Goal: Obtain resource: Download file/media

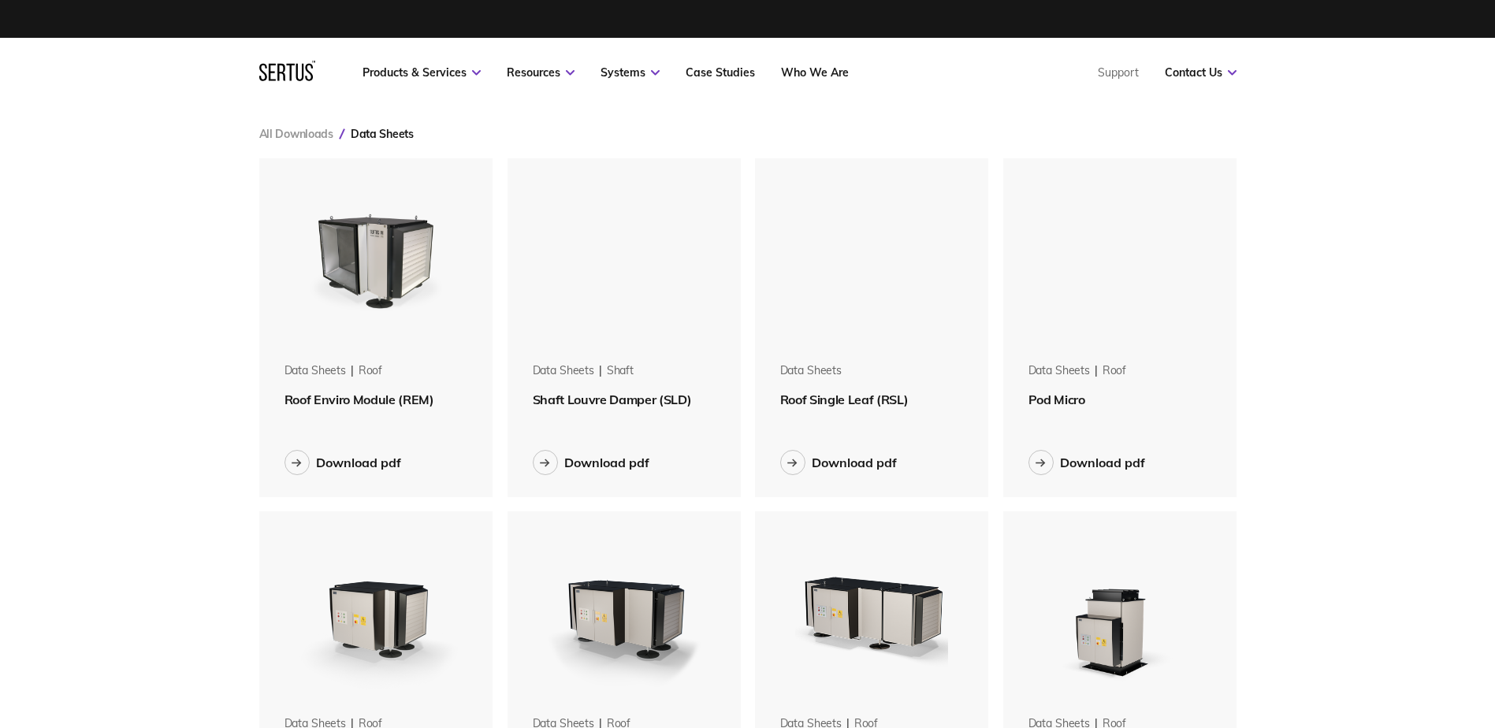
scroll to position [2138, 1001]
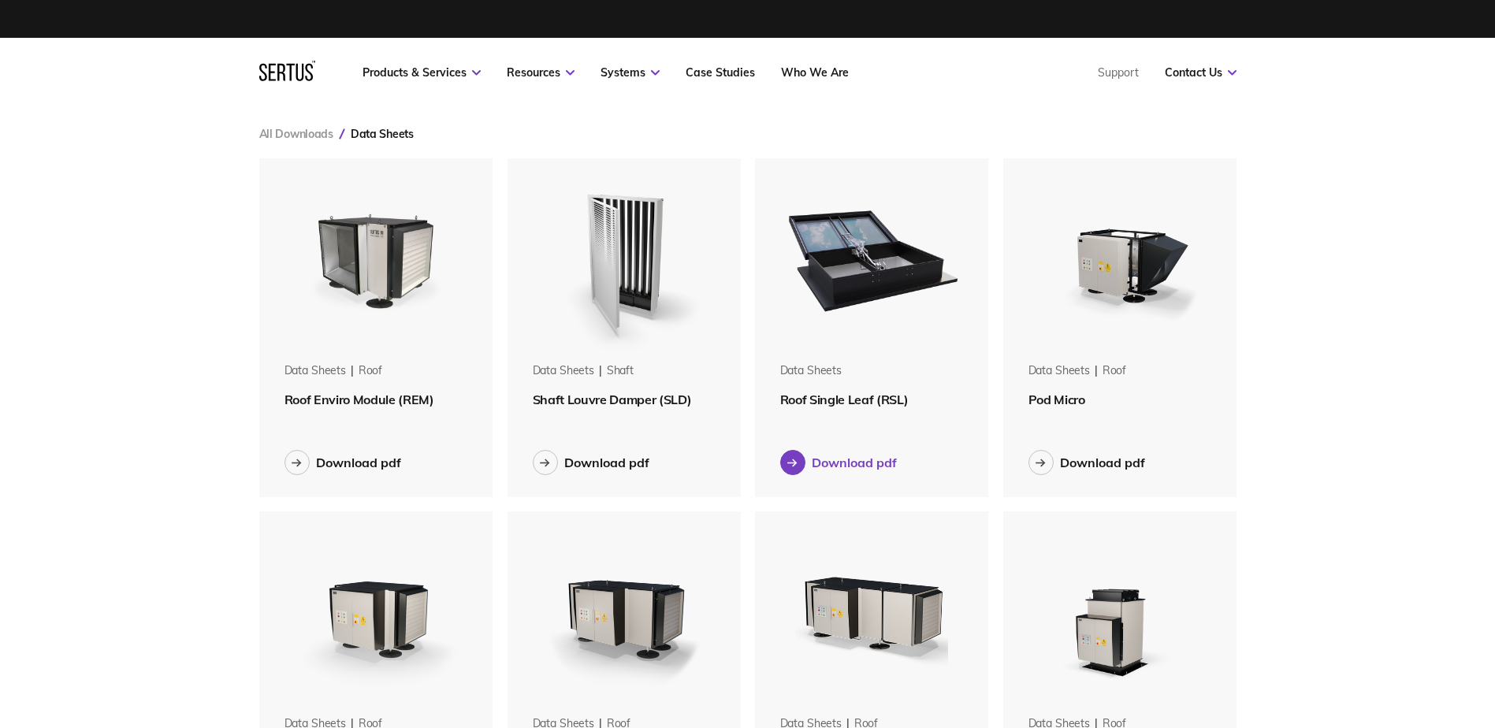
click at [843, 465] on div "Download pdf" at bounding box center [854, 463] width 85 height 16
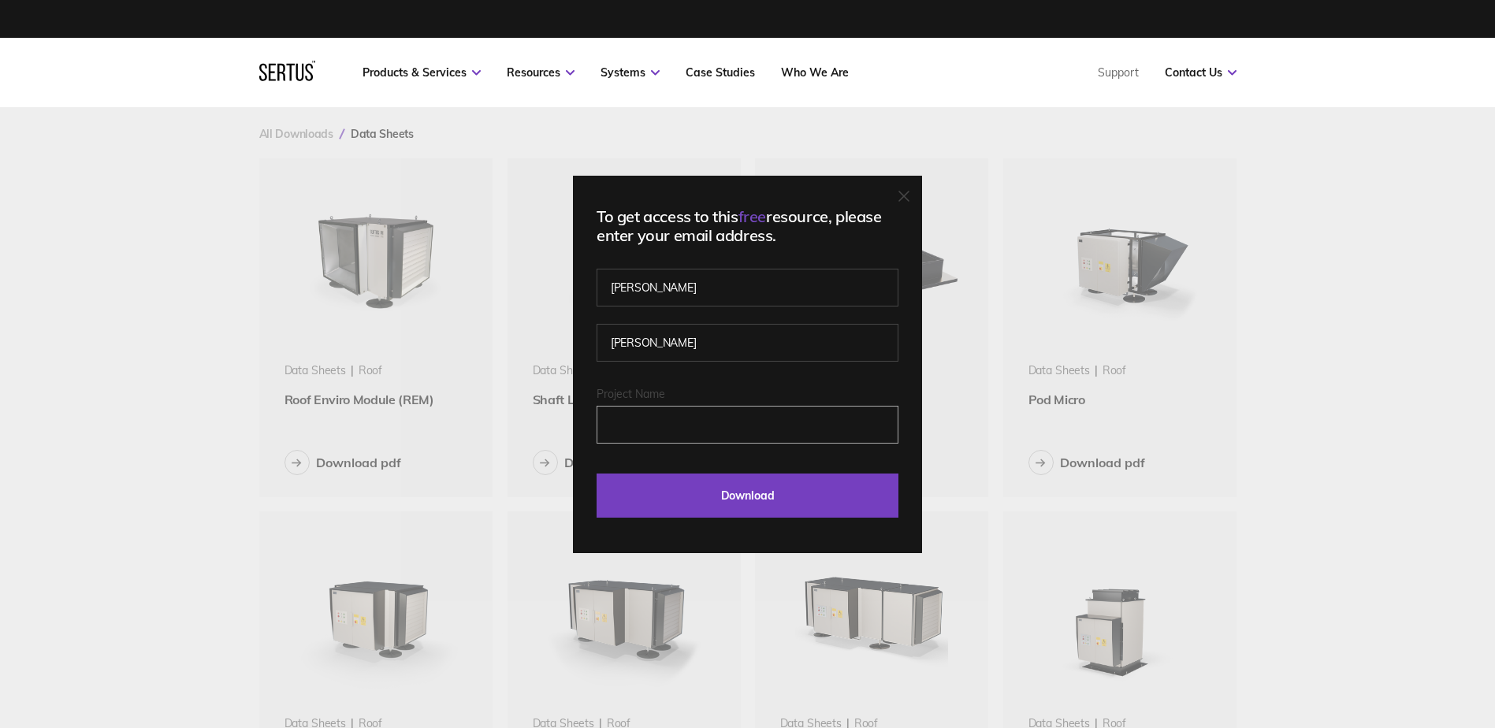
click at [714, 429] on input "Project Name" at bounding box center [747, 425] width 302 height 38
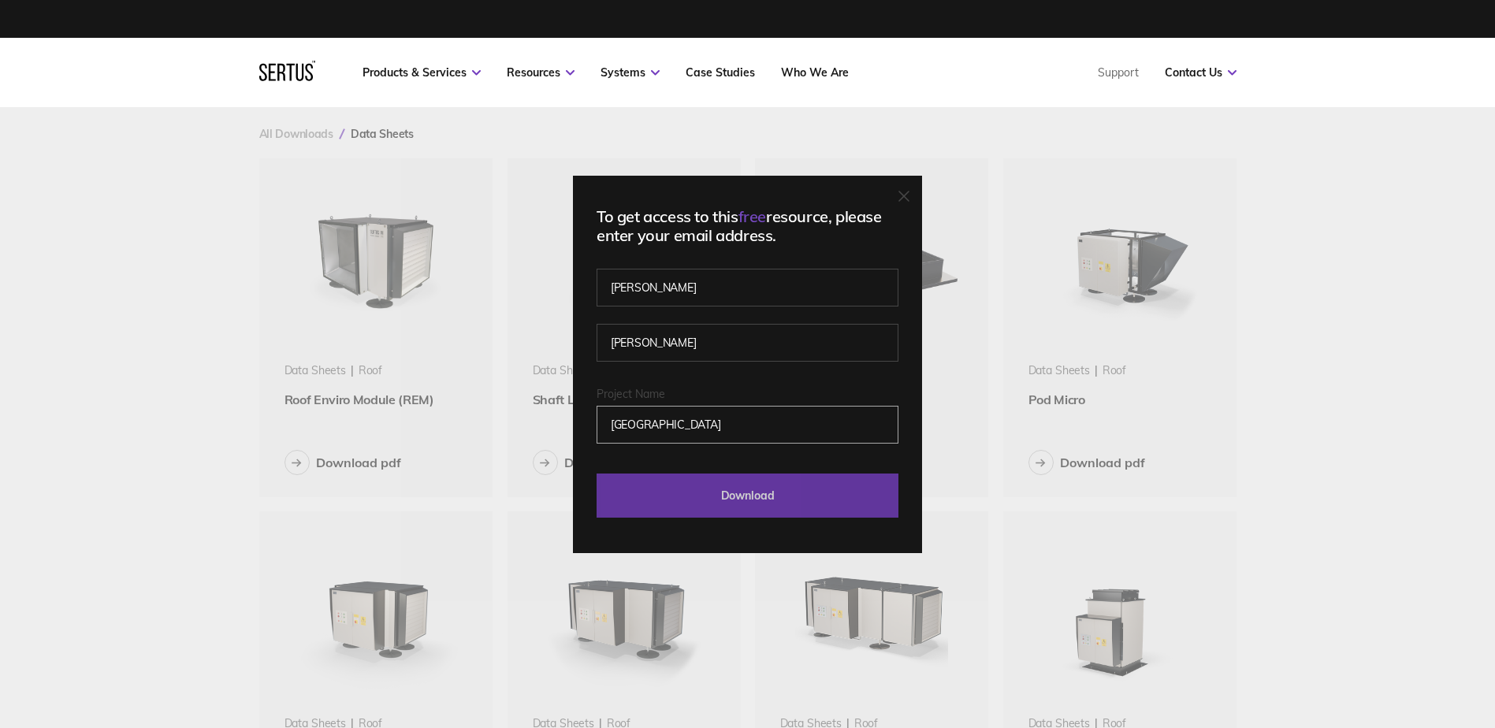
type input "[GEOGRAPHIC_DATA]"
click at [745, 477] on input "Download" at bounding box center [747, 496] width 302 height 44
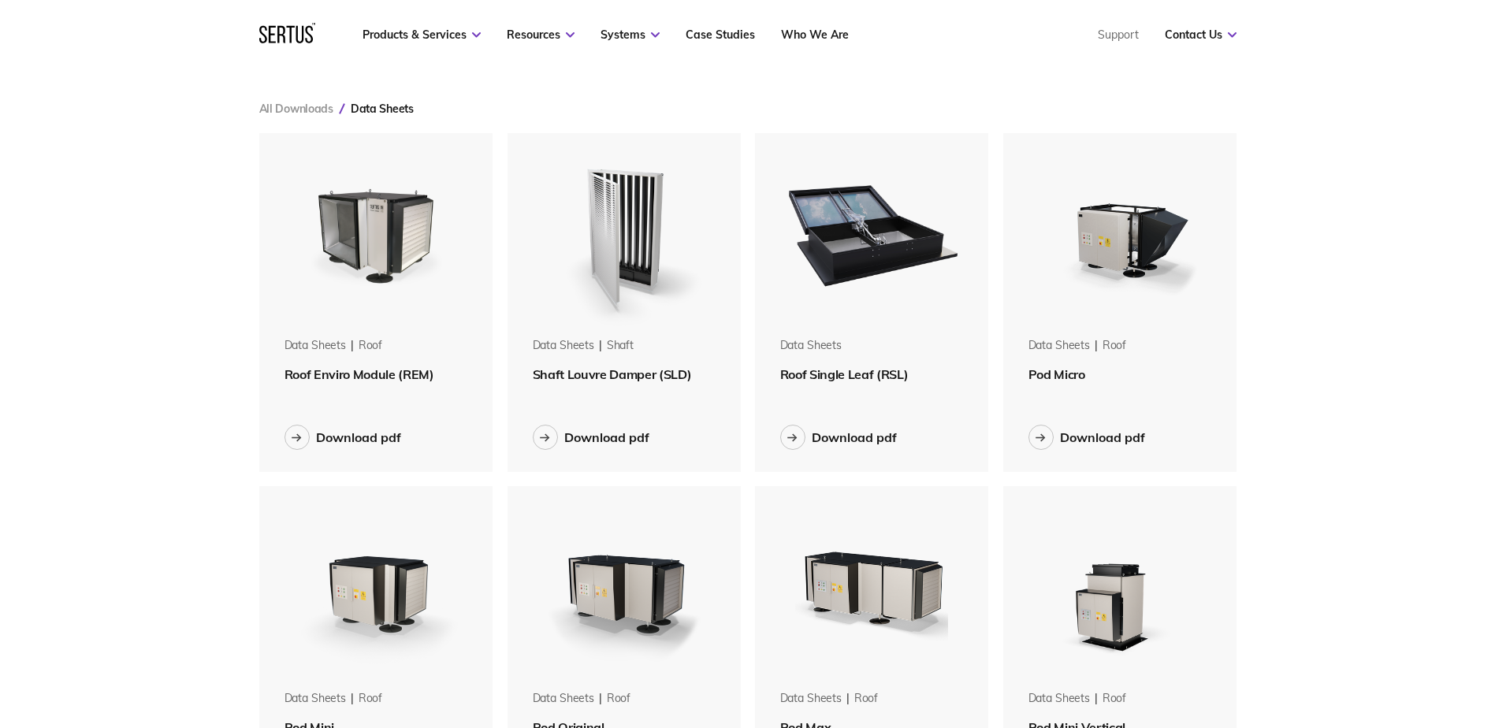
scroll to position [0, 0]
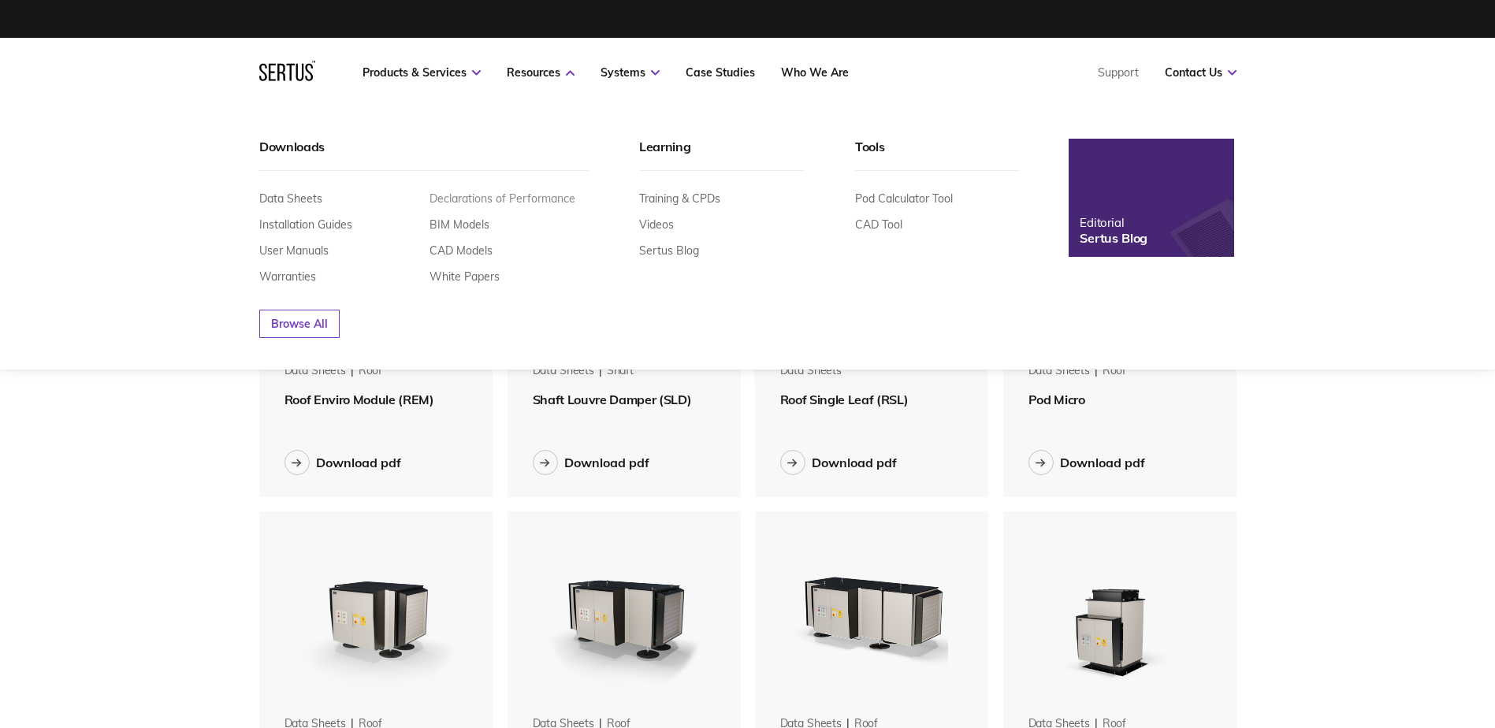
click at [537, 203] on link "Declarations of Performance" at bounding box center [502, 198] width 146 height 14
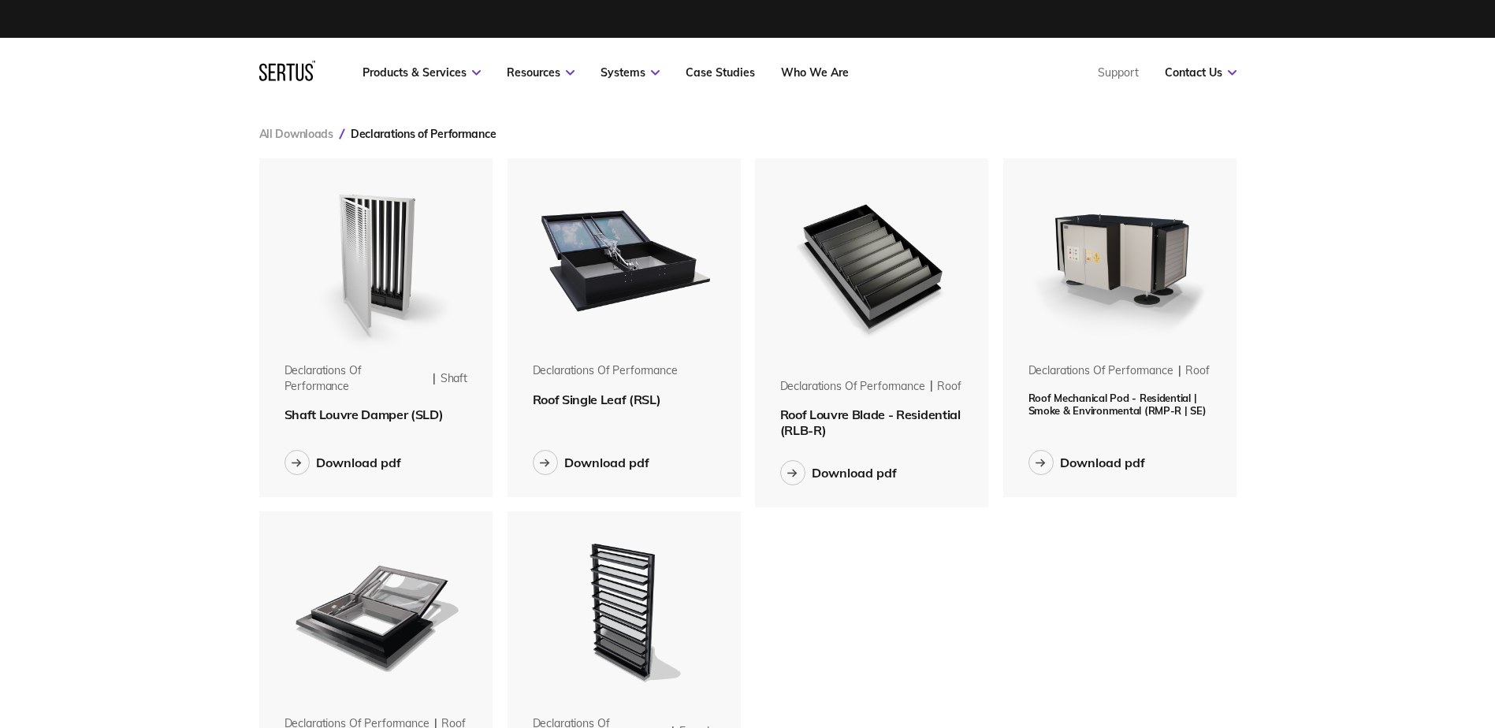
scroll to position [726, 1001]
click at [607, 462] on div "Download pdf" at bounding box center [606, 463] width 85 height 16
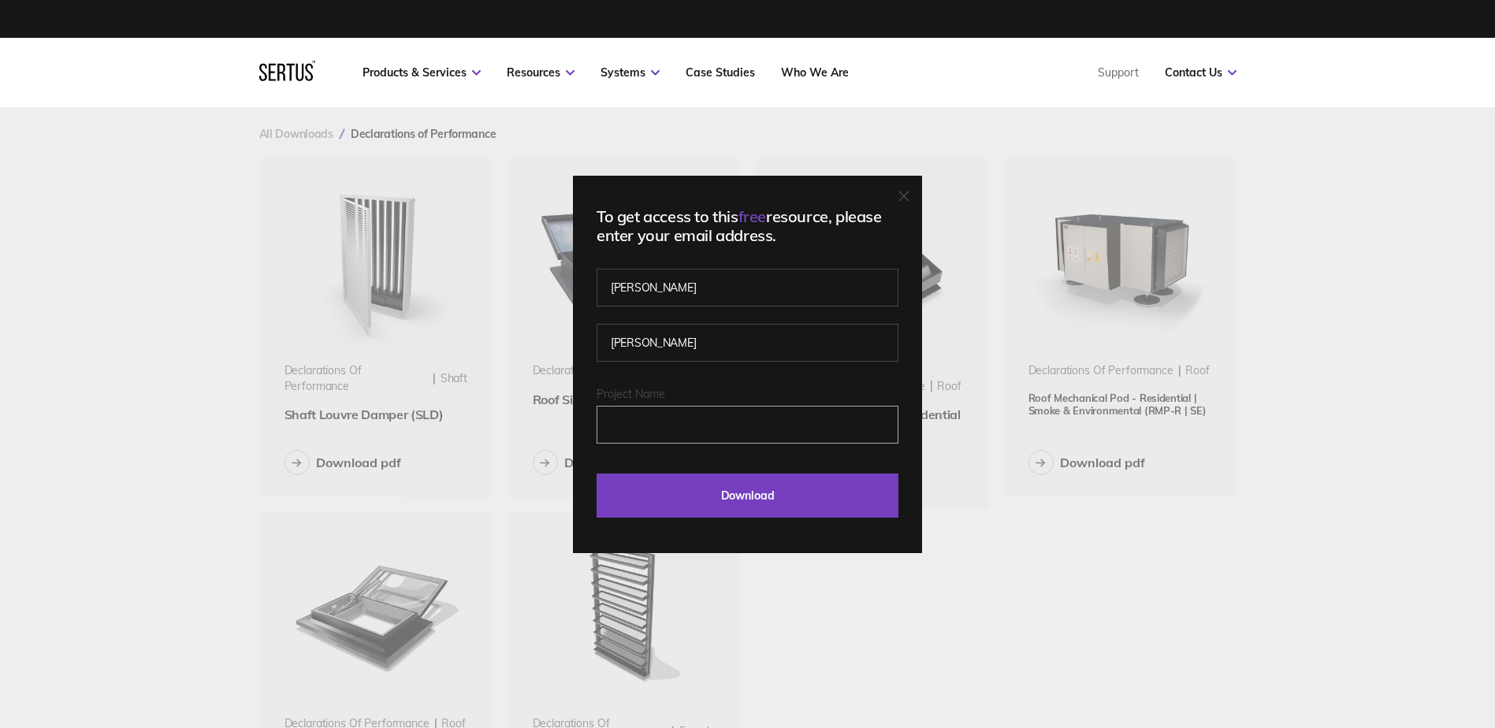
click at [687, 425] on input "Project Name" at bounding box center [747, 425] width 302 height 38
type input "[GEOGRAPHIC_DATA]"
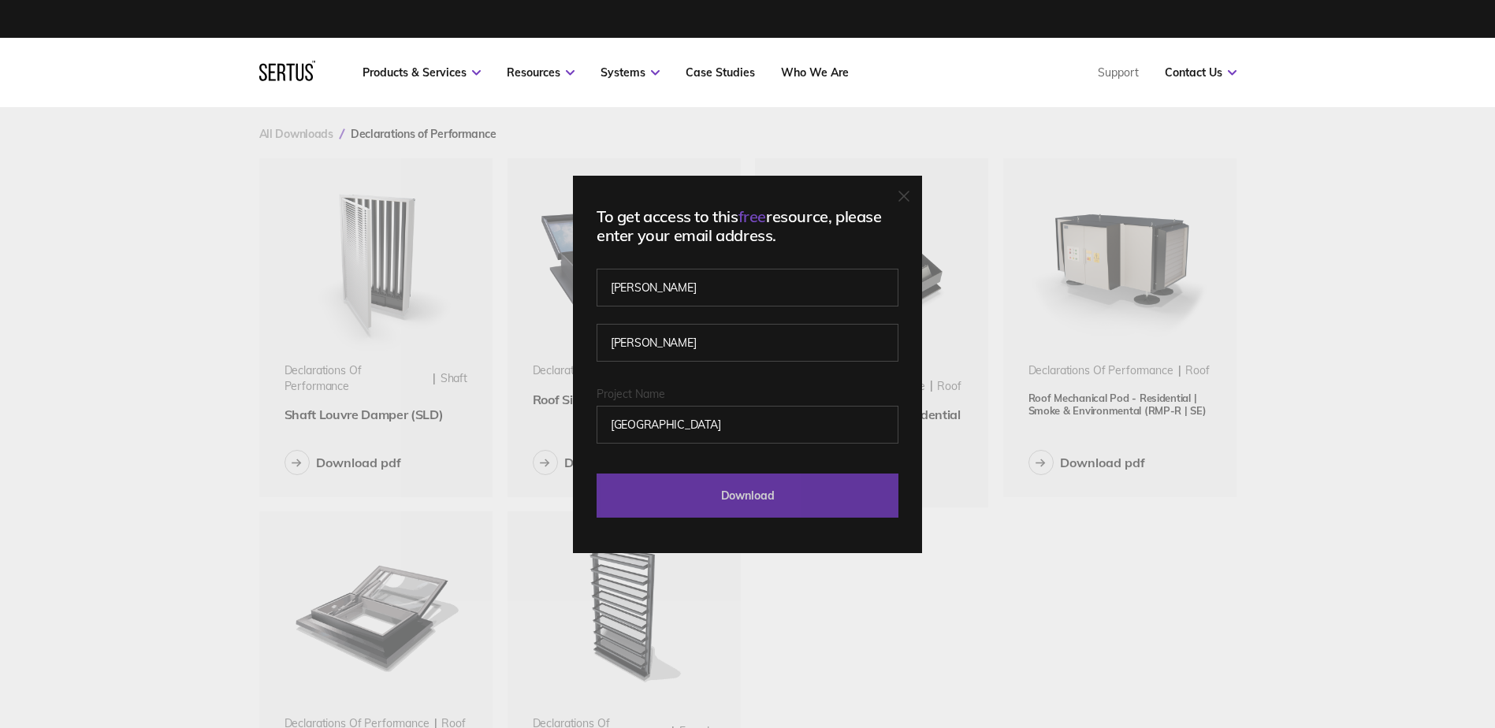
click at [678, 489] on input "Download" at bounding box center [747, 496] width 302 height 44
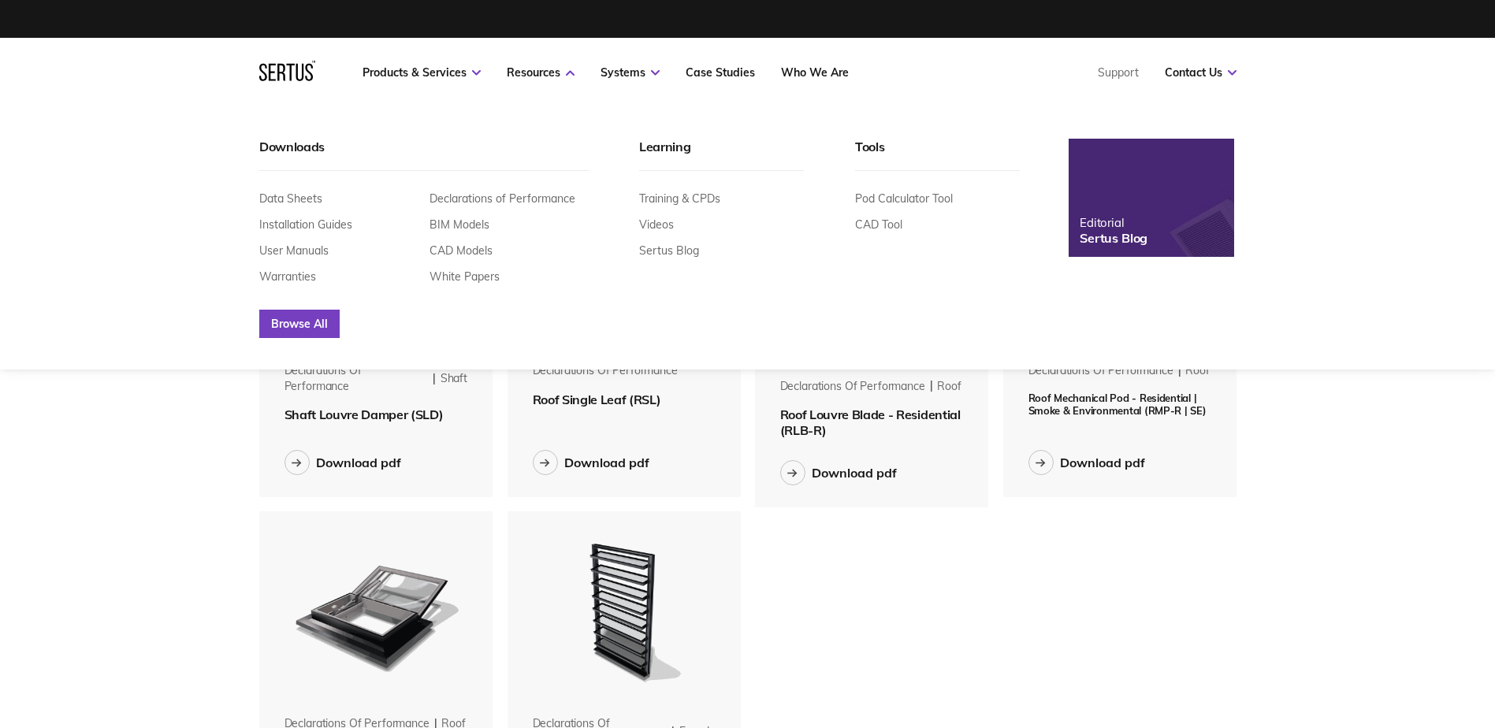
click at [331, 318] on link "Browse All" at bounding box center [299, 324] width 80 height 28
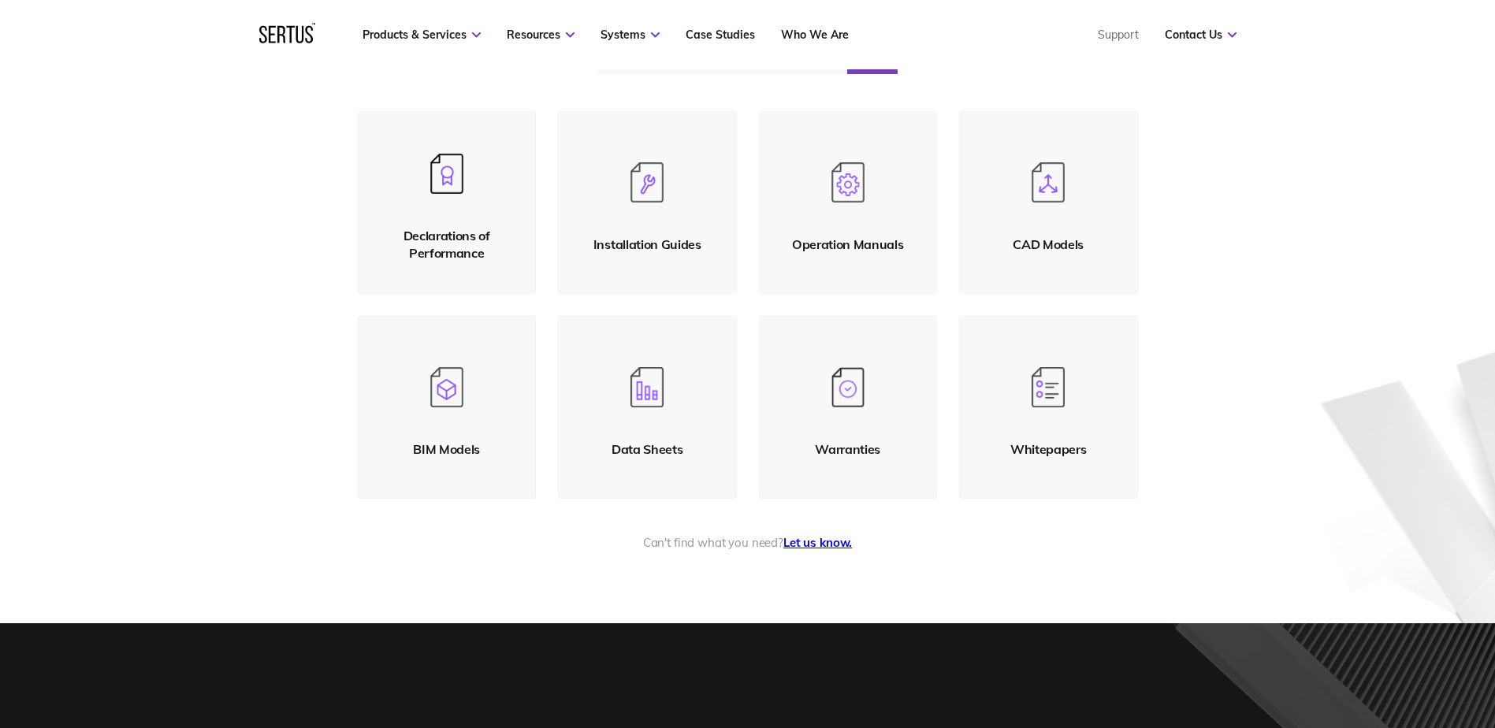
scroll to position [236, 0]
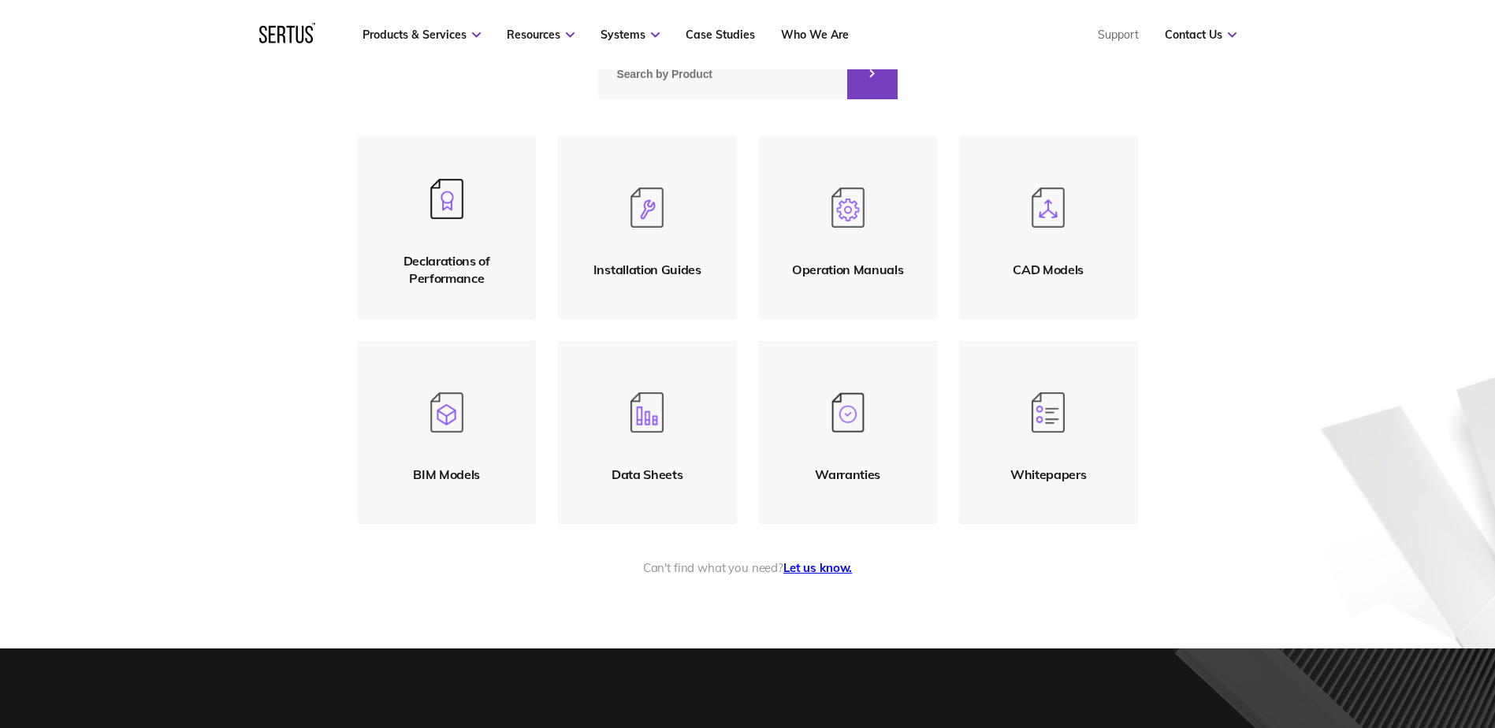
click at [819, 570] on link "Let us know." at bounding box center [817, 567] width 69 height 15
click at [827, 569] on link "Let us know." at bounding box center [817, 567] width 69 height 15
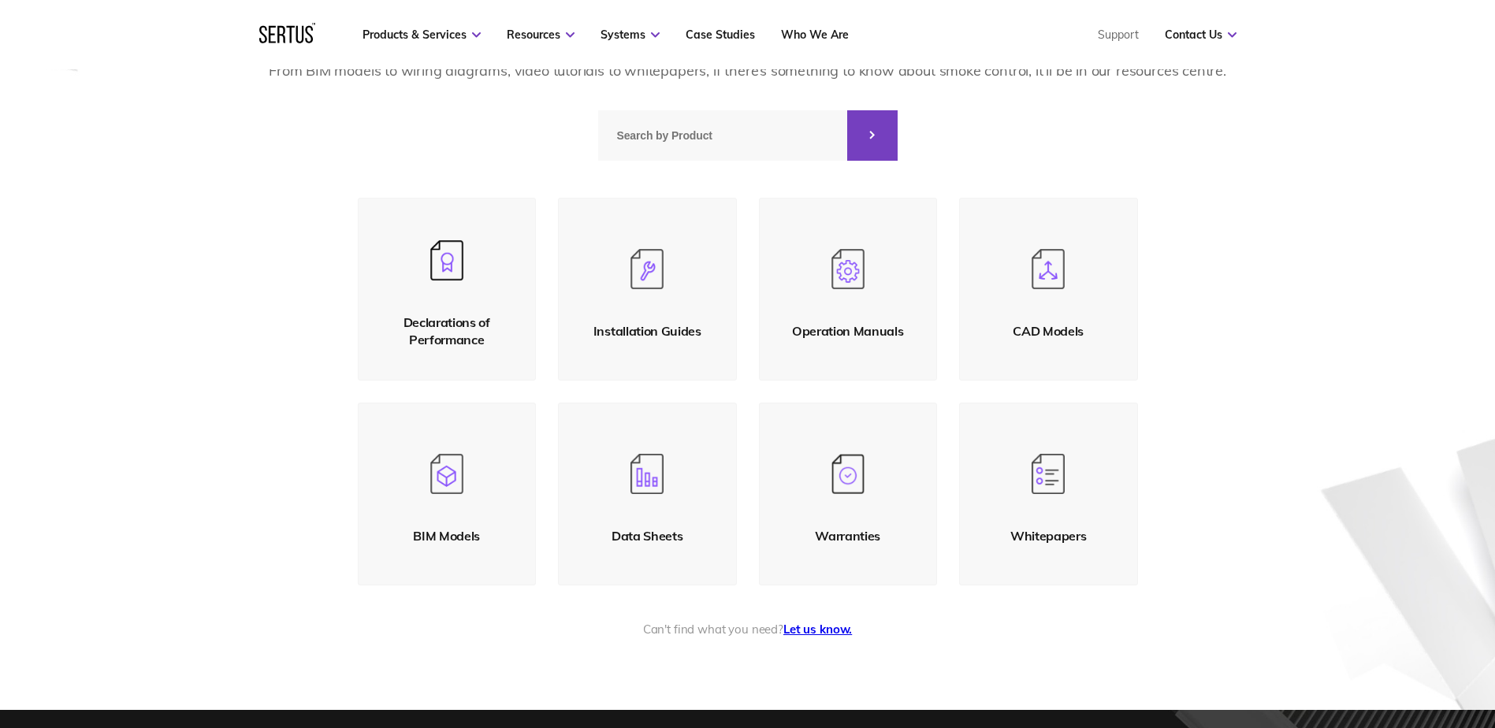
scroll to position [79, 0]
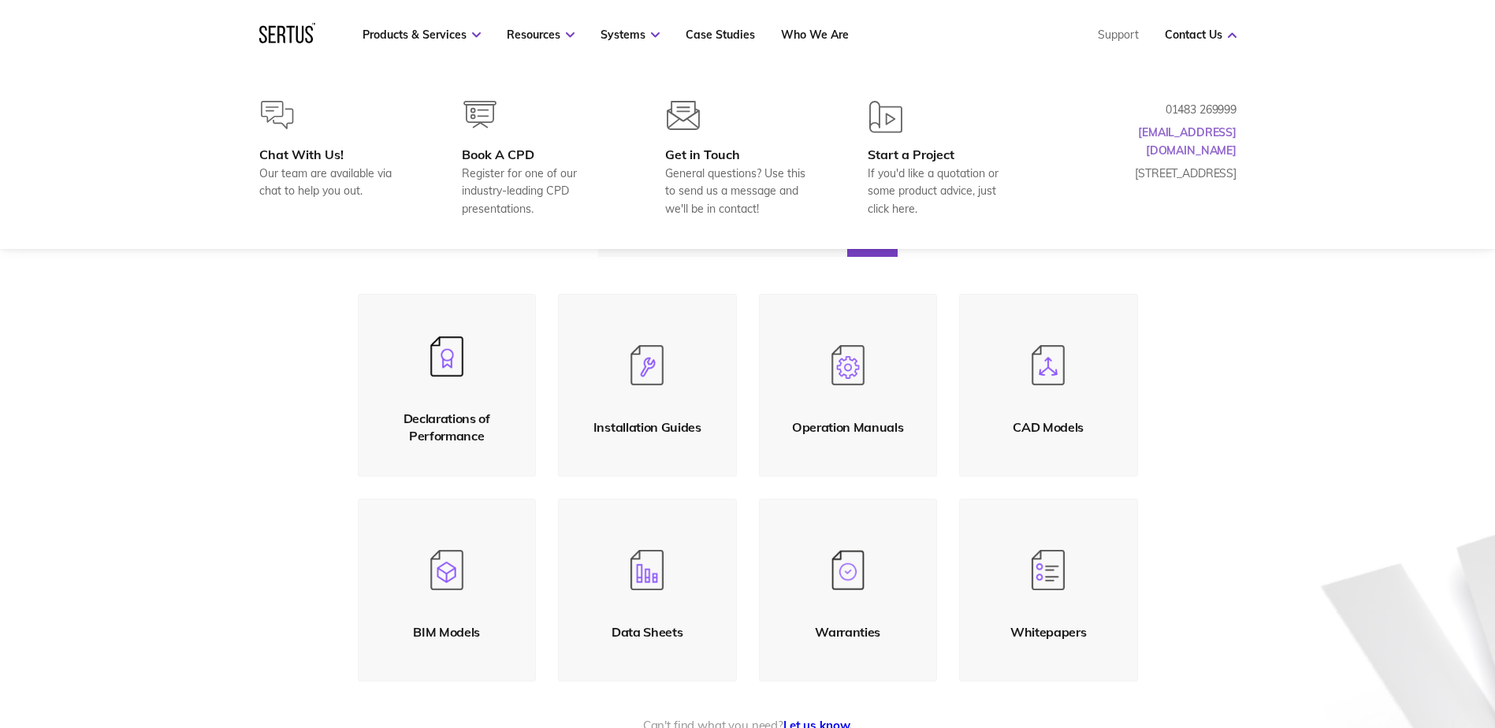
click at [1221, 136] on link "[EMAIL_ADDRESS][DOMAIN_NAME]" at bounding box center [1187, 141] width 98 height 32
